Goal: Information Seeking & Learning: Get advice/opinions

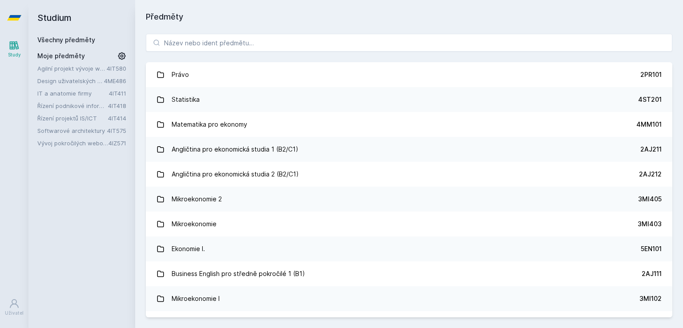
click at [62, 118] on link "Řízení projektů IS/ICT" at bounding box center [72, 118] width 71 height 9
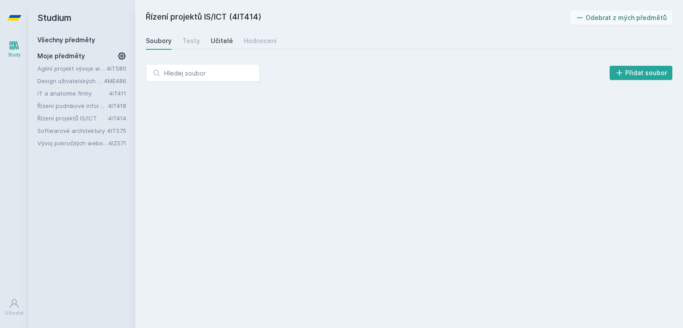
click at [228, 36] on div "Učitelé" at bounding box center [222, 40] width 22 height 9
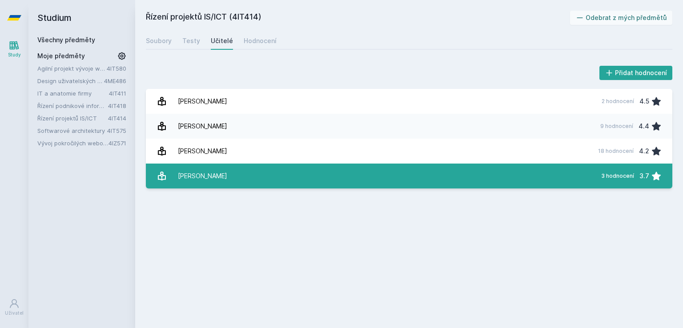
click at [245, 179] on link "Kučera Jan 3 hodnocení 3.7" at bounding box center [409, 176] width 527 height 25
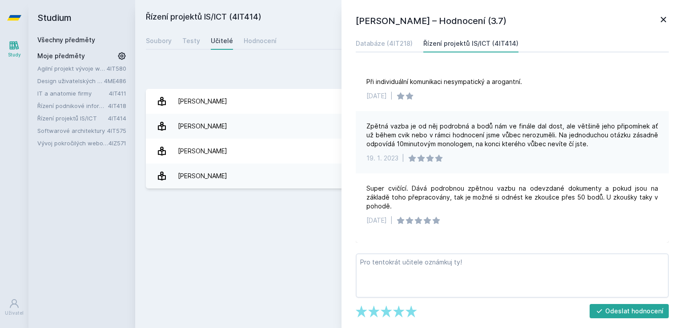
click at [660, 23] on icon at bounding box center [663, 19] width 11 height 11
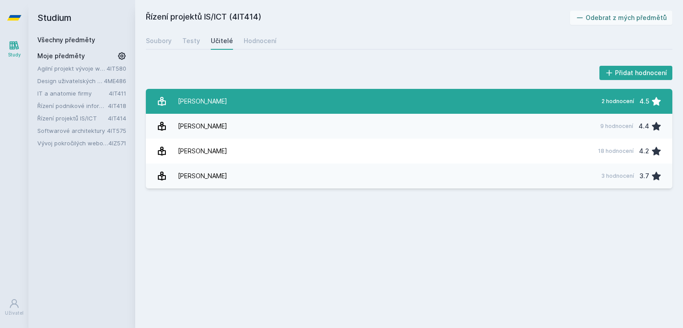
click at [209, 104] on div "Hausmann Oto" at bounding box center [202, 102] width 49 height 18
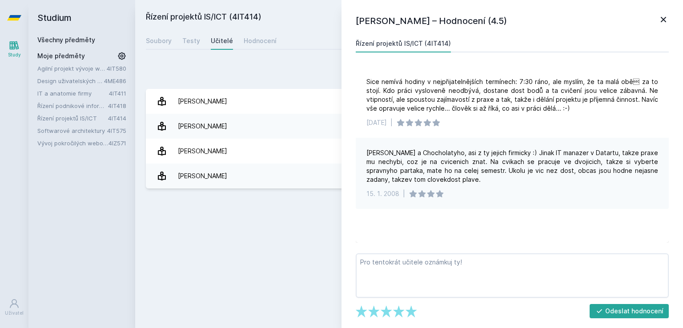
click at [663, 20] on icon at bounding box center [663, 19] width 5 height 5
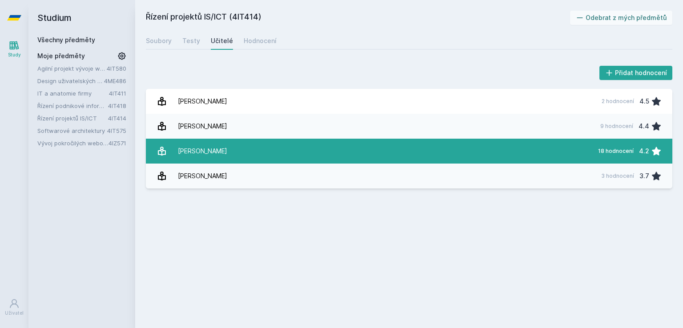
click at [262, 147] on link "Chocholatý Drahomír 18 hodnocení 4.2" at bounding box center [409, 151] width 527 height 25
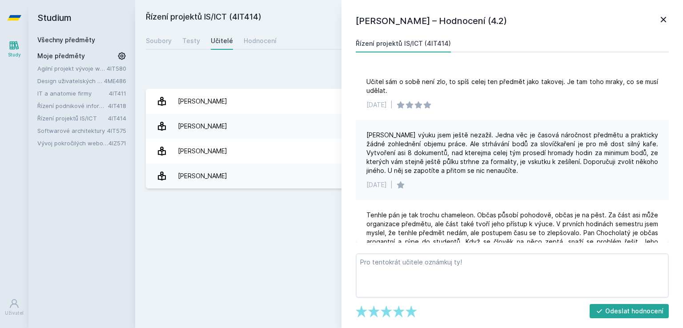
click at [662, 23] on icon at bounding box center [663, 19] width 11 height 11
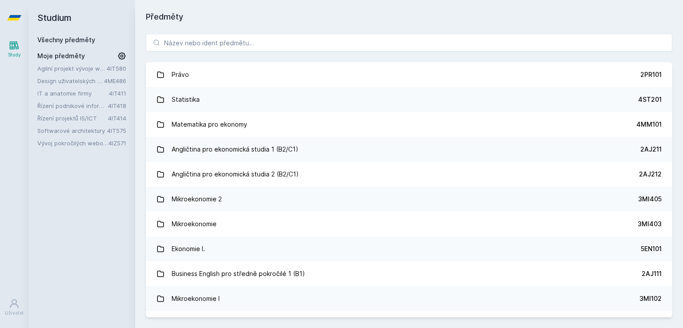
click at [68, 115] on link "Řízení projektů IS/ICT" at bounding box center [72, 118] width 71 height 9
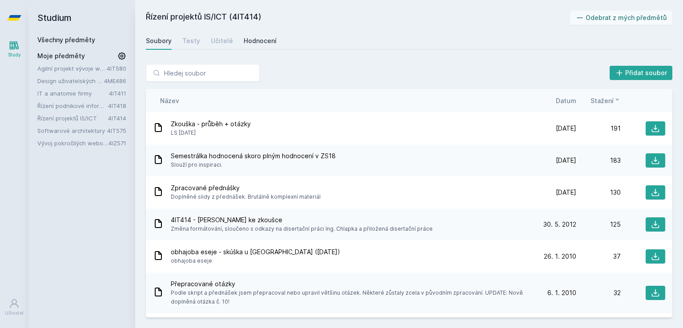
click at [267, 36] on link "Hodnocení" at bounding box center [260, 41] width 33 height 18
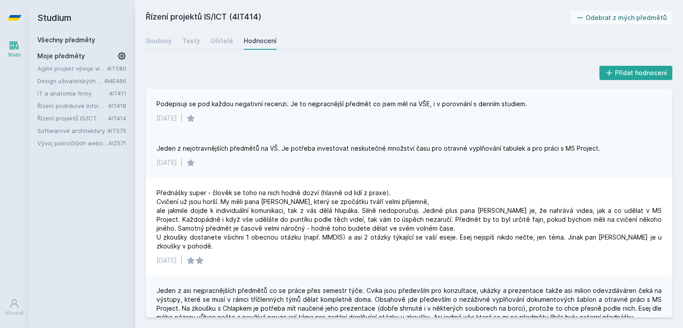
click at [249, 131] on div "Podepisuji se pod každou negativní recenzi. Je to nejpracnější předmět co jsem …" at bounding box center [409, 111] width 527 height 44
